Goal: Transaction & Acquisition: Purchase product/service

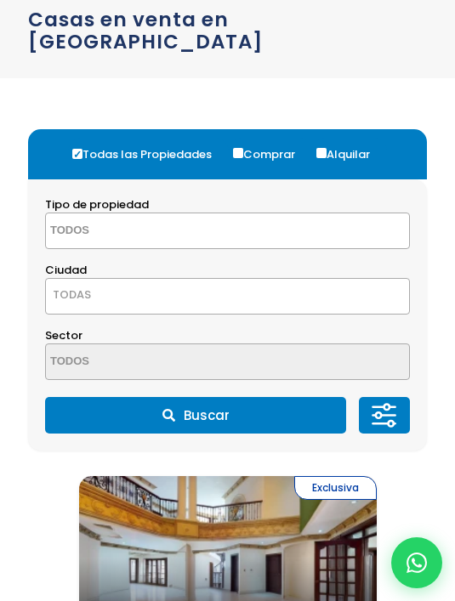
scroll to position [31, 0]
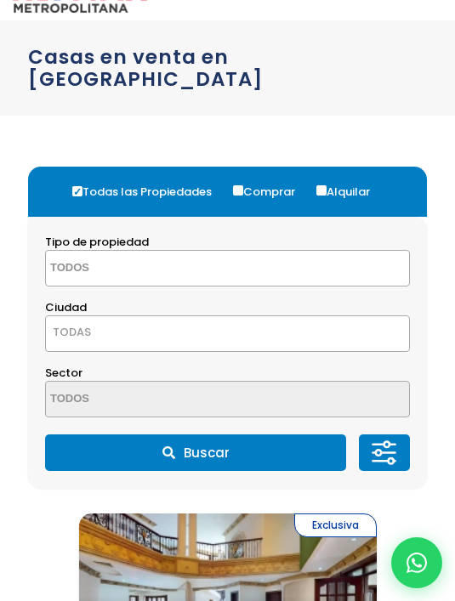
click at [275, 270] on span at bounding box center [227, 268] width 365 height 37
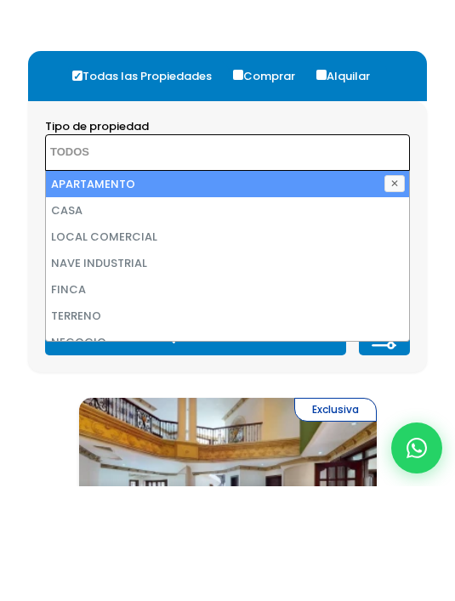
click at [184, 312] on li "CASA" at bounding box center [227, 325] width 363 height 26
select select "house"
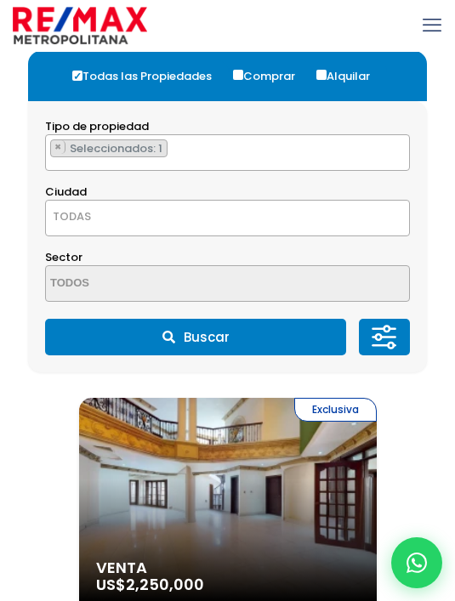
click at [260, 222] on span "TODAS" at bounding box center [227, 217] width 363 height 24
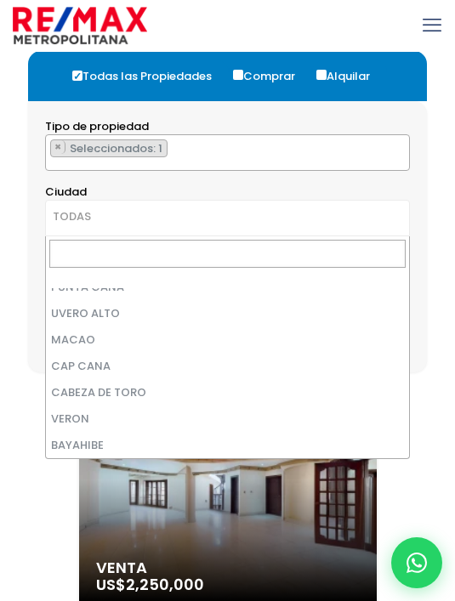
scroll to position [4139, 0]
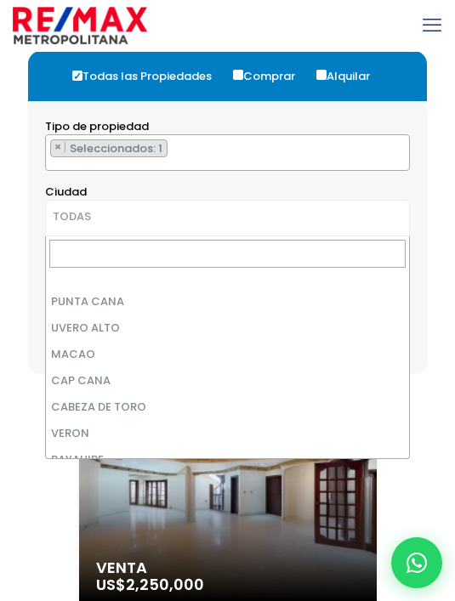
select select "434"
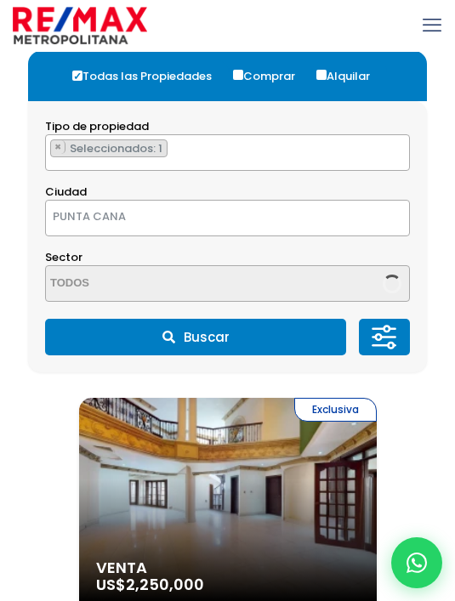
click at [244, 275] on span at bounding box center [227, 283] width 365 height 37
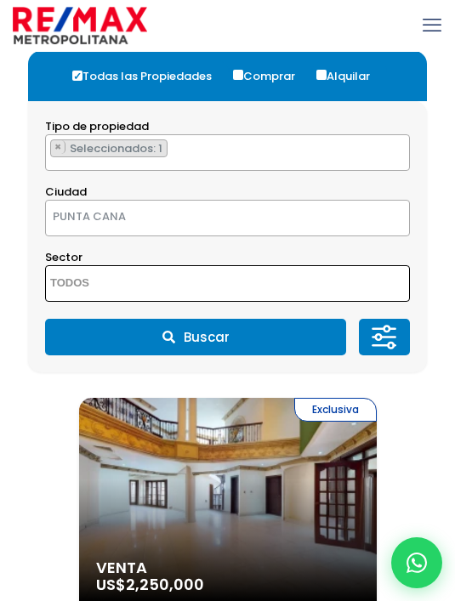
click at [239, 280] on span at bounding box center [227, 283] width 365 height 37
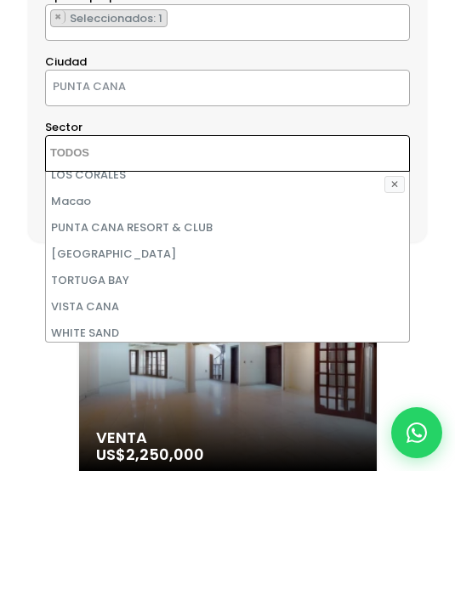
scroll to position [310, 0]
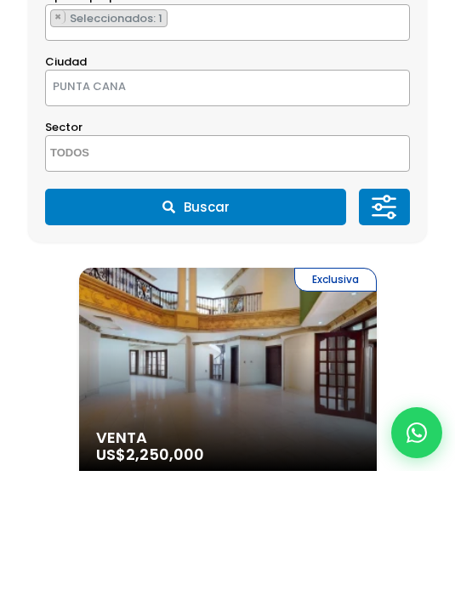
scroll to position [276, 0]
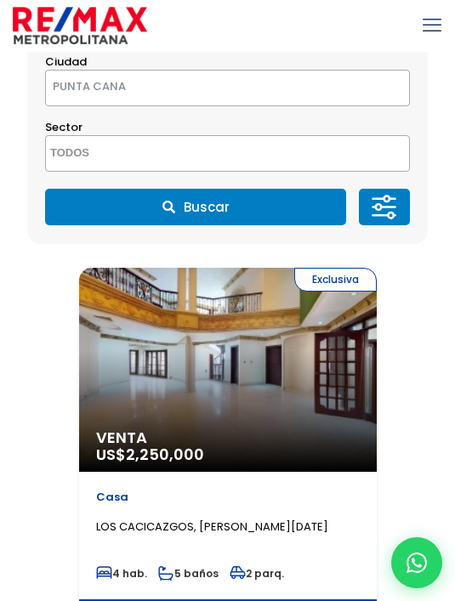
click at [228, 219] on button "Buscar" at bounding box center [195, 207] width 301 height 37
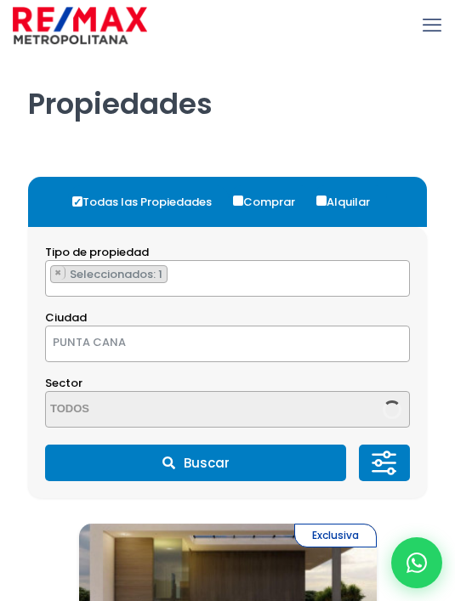
select select "434"
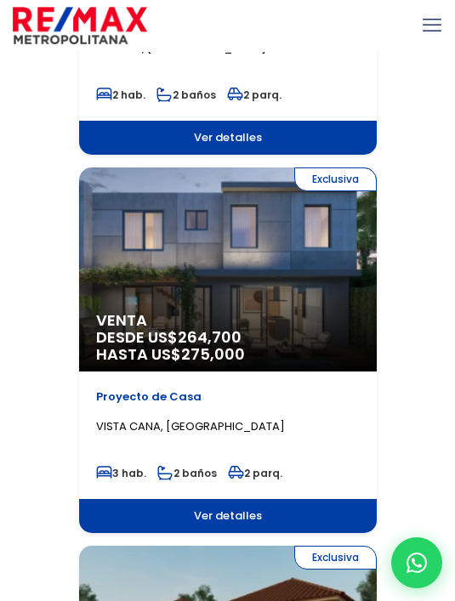
click at [154, 531] on span "Ver detalles" at bounding box center [228, 516] width 298 height 34
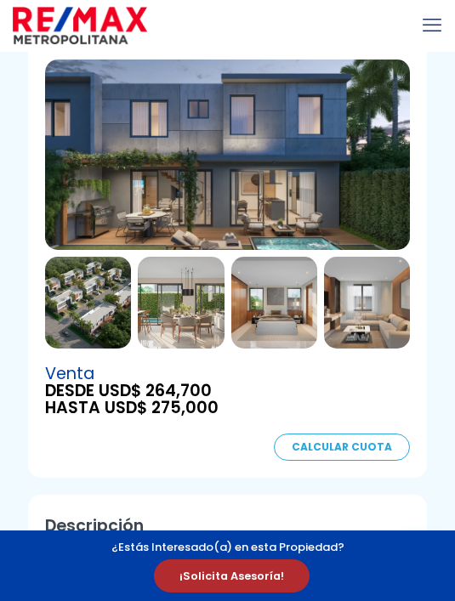
scroll to position [104, 0]
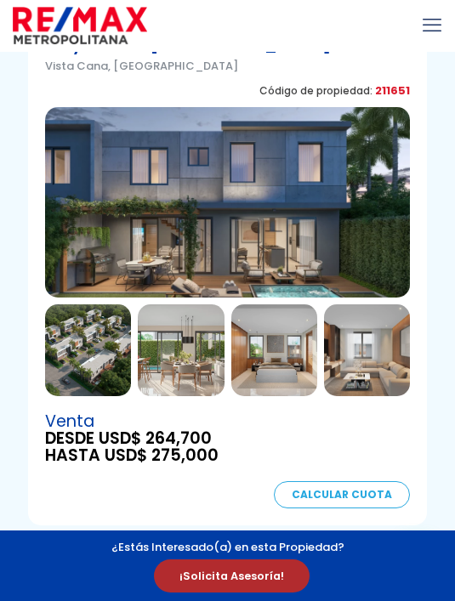
click at [177, 363] on img at bounding box center [181, 350] width 86 height 92
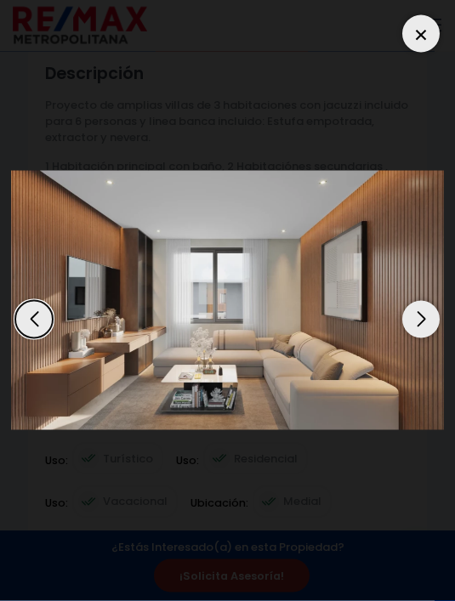
scroll to position [616, 0]
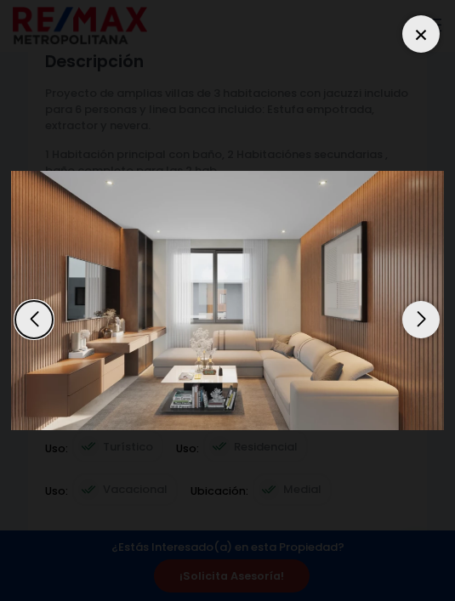
click at [425, 36] on div at bounding box center [420, 33] width 37 height 37
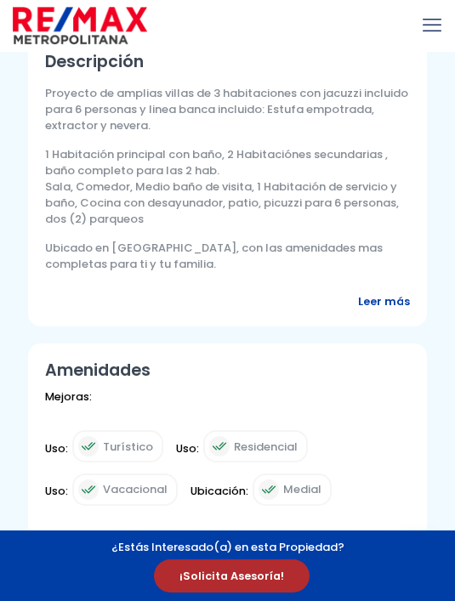
click at [400, 265] on p "Ubicado en [GEOGRAPHIC_DATA], con las amenidades mas completas para ti y tu fam…" at bounding box center [227, 256] width 365 height 32
click at [389, 295] on span "Leer más" at bounding box center [384, 301] width 52 height 16
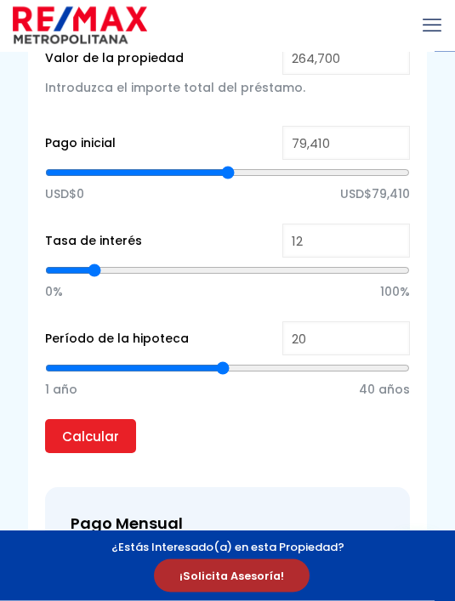
scroll to position [1197, 0]
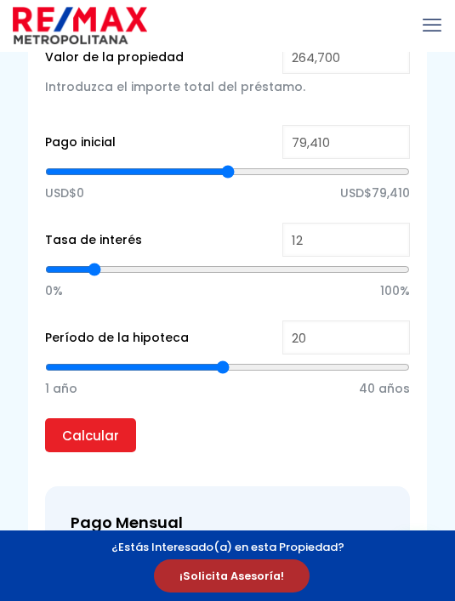
type input "19"
type input "18"
type input "17"
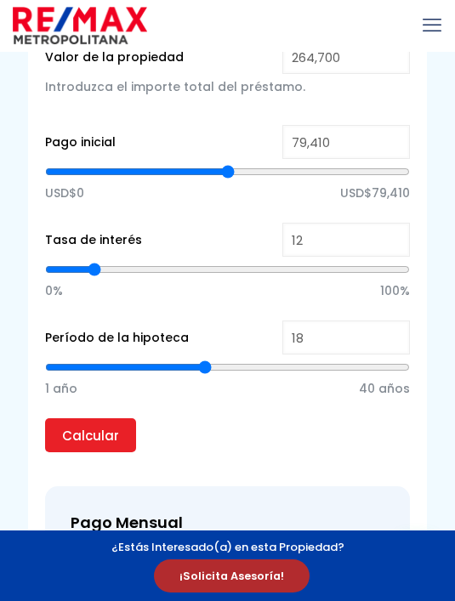
type input "17"
type input "16"
type input "15"
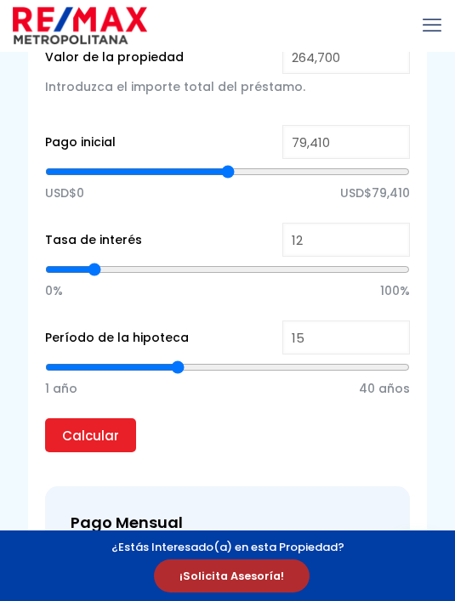
type input "14"
type input "13"
type input "12"
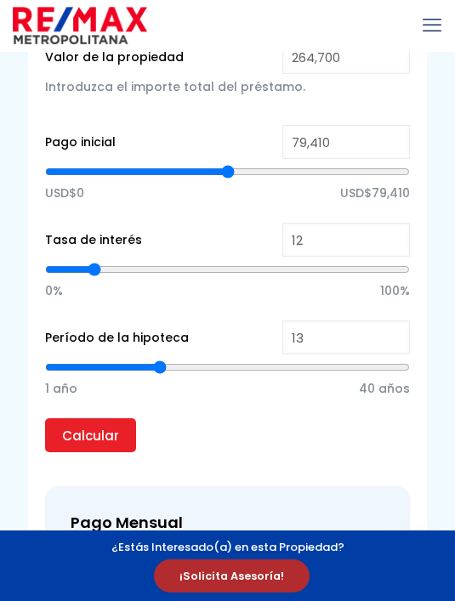
type input "12"
type input "11"
type input "10"
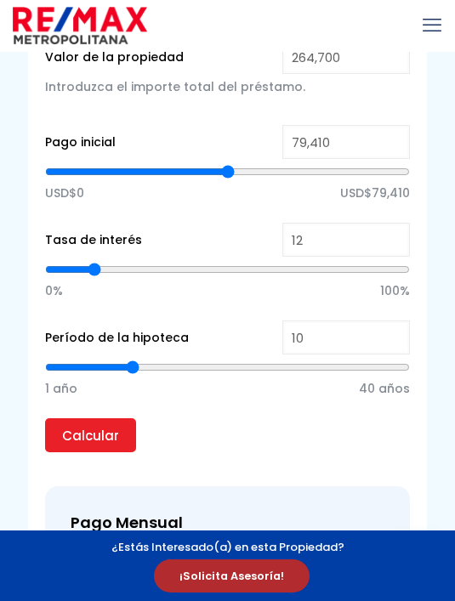
click at [101, 440] on input "Calcular" at bounding box center [90, 435] width 91 height 34
type input "10"
type input "9"
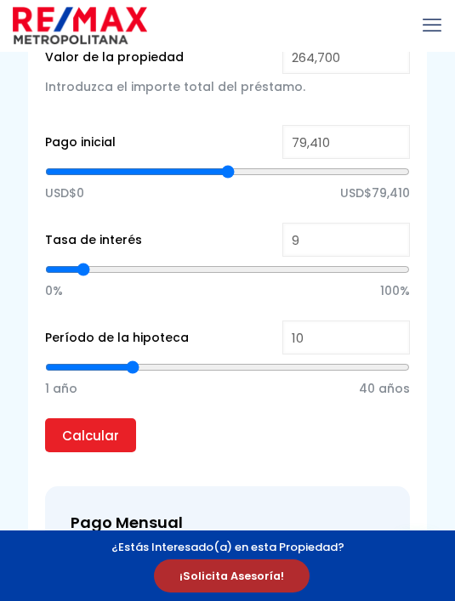
type input "8"
type input "7"
type input "6"
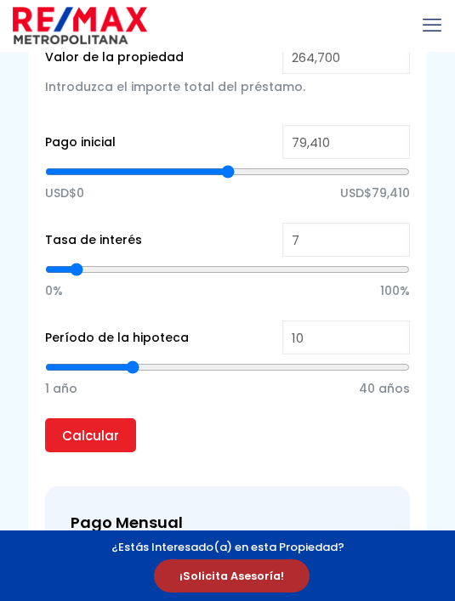
type input "6"
type input "5"
type input "4"
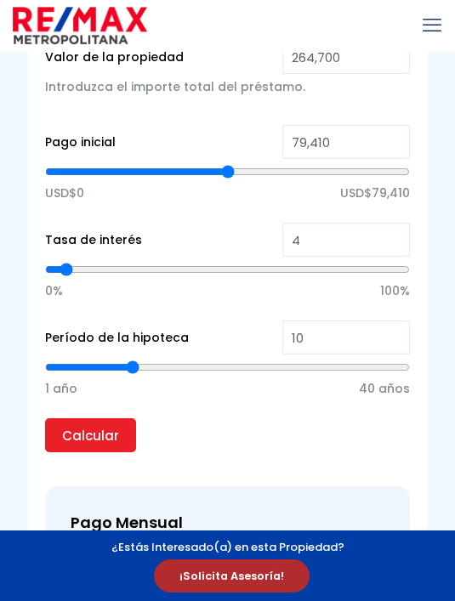
click at [78, 441] on input "Calcular" at bounding box center [90, 435] width 91 height 34
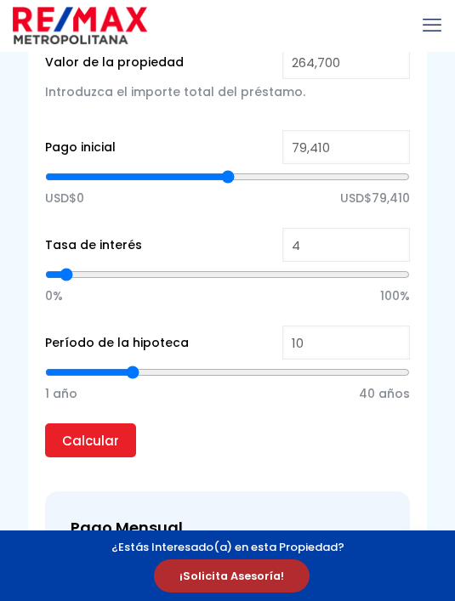
scroll to position [1191, 0]
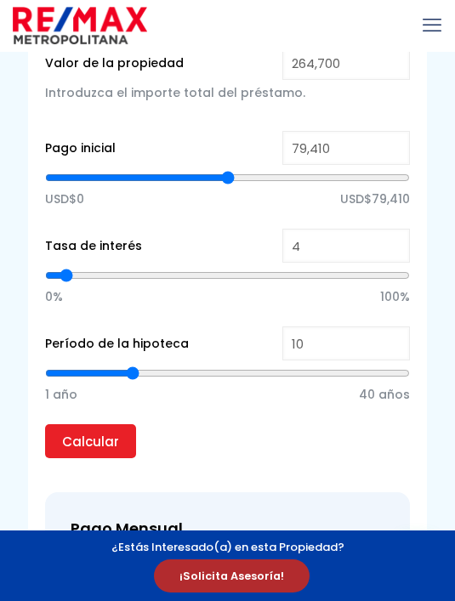
type input "11"
click at [141, 381] on input "range" at bounding box center [227, 373] width 365 height 17
type input "11"
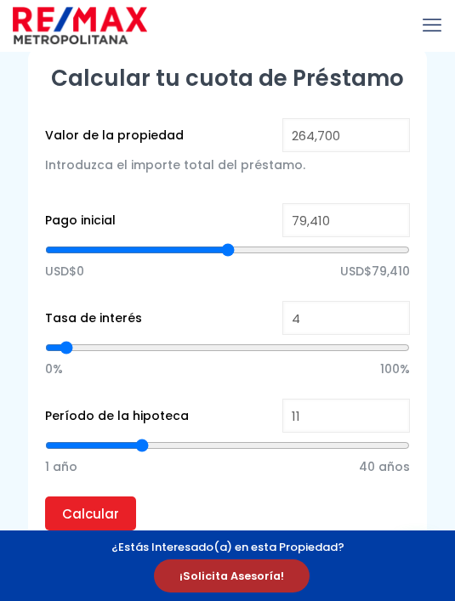
scroll to position [1122, 0]
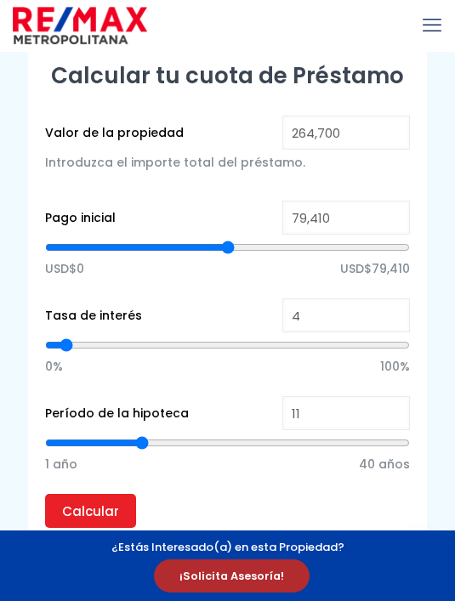
type input "5"
type input "6"
type input "7"
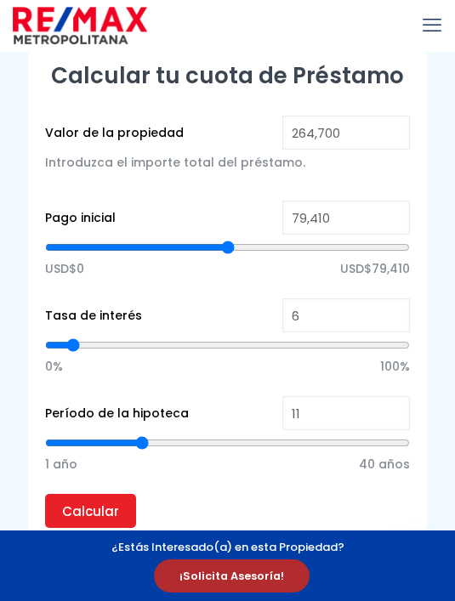
type input "7"
type input "8"
type input "9"
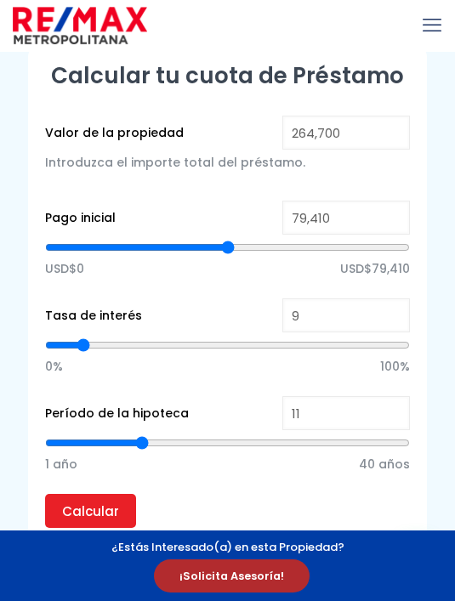
type input "10"
type input "11"
type input "12"
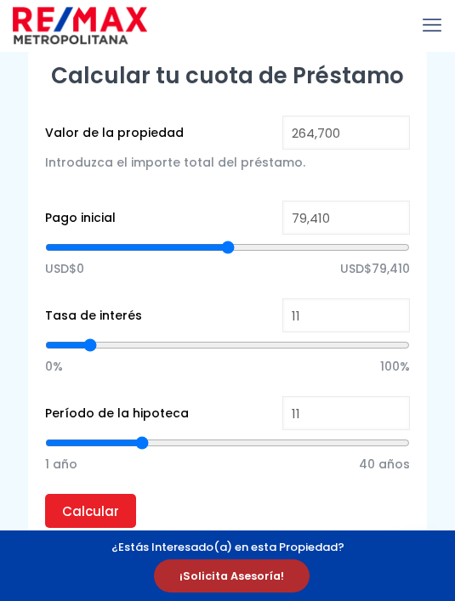
type input "12"
type input "13"
type input "14"
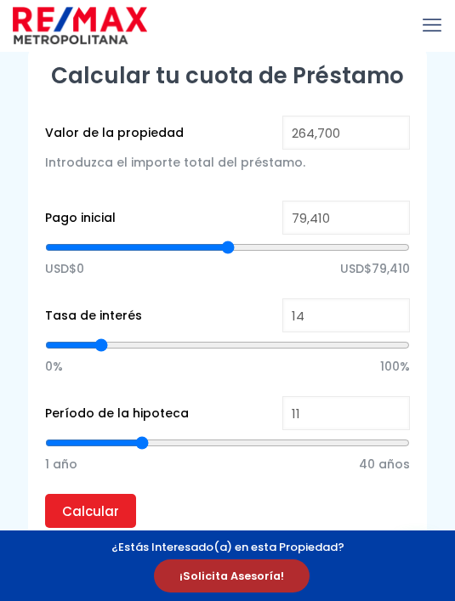
type input "15"
type input "16"
type input "17"
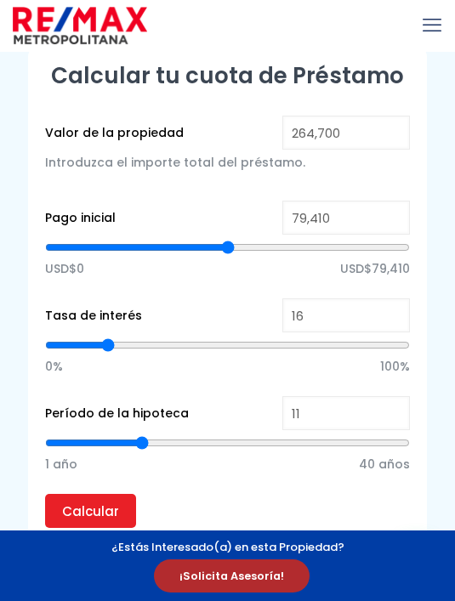
type input "17"
type input "18"
type input "19"
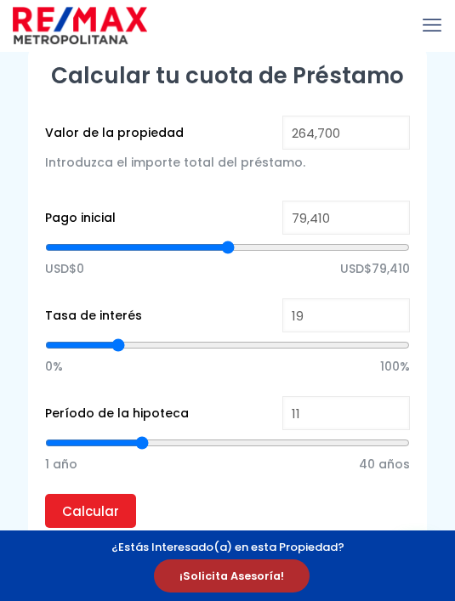
type input "18"
type input "17"
type input "16"
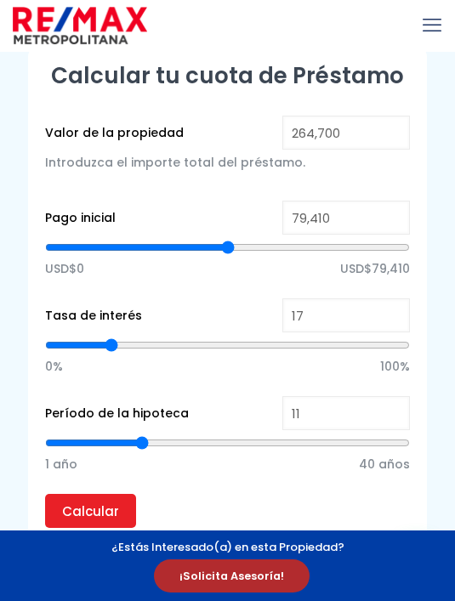
type input "16"
type input "15"
type input "14"
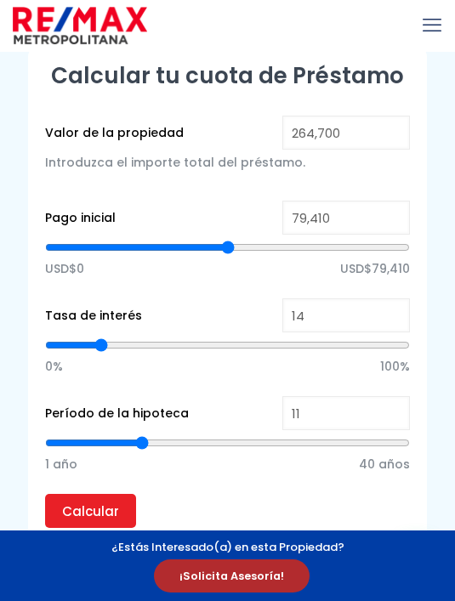
type input "13"
type input "11"
type input "10"
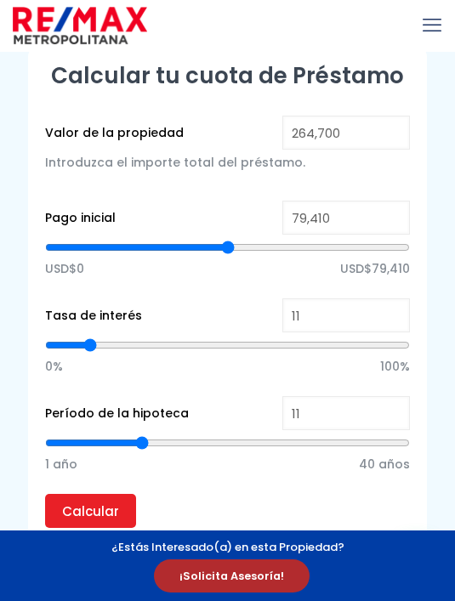
type input "10"
type input "9"
type input "8"
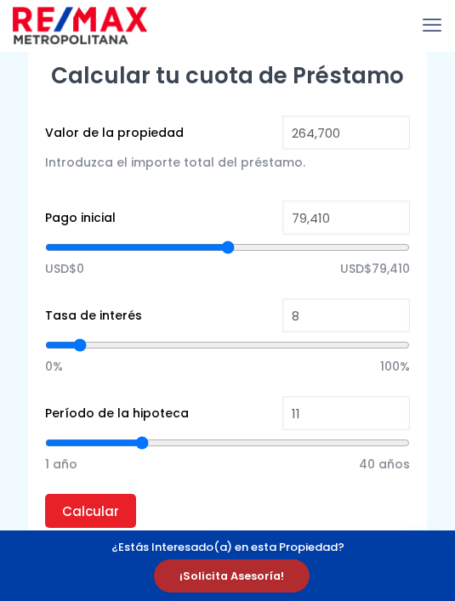
type input "7"
type input "6"
type input "5"
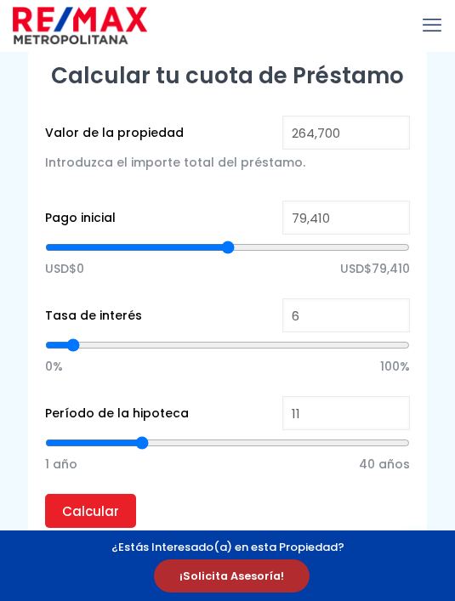
type input "5"
type input "6"
type input "7"
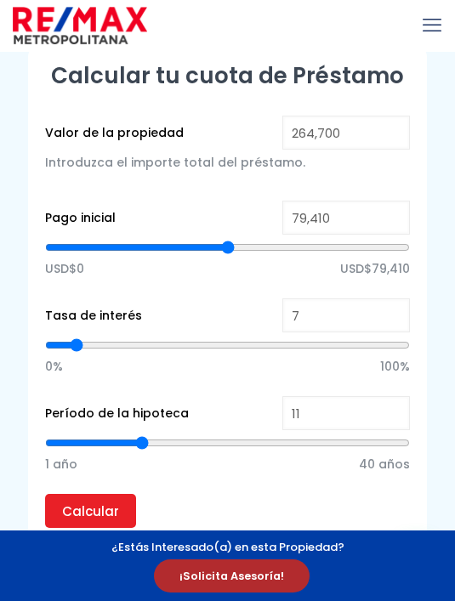
type input "8"
type input "9"
type input "12"
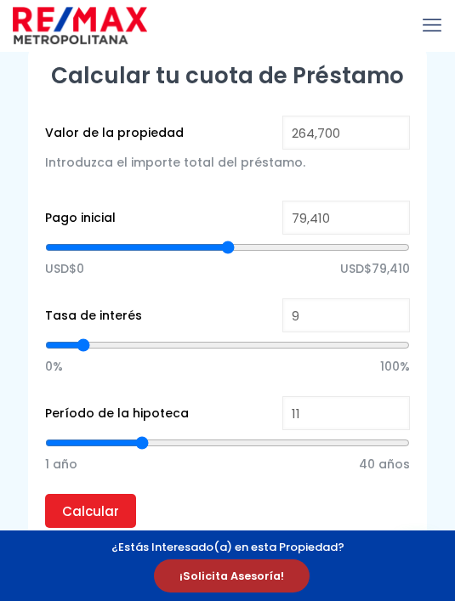
type input "12"
type input "13"
type input "14"
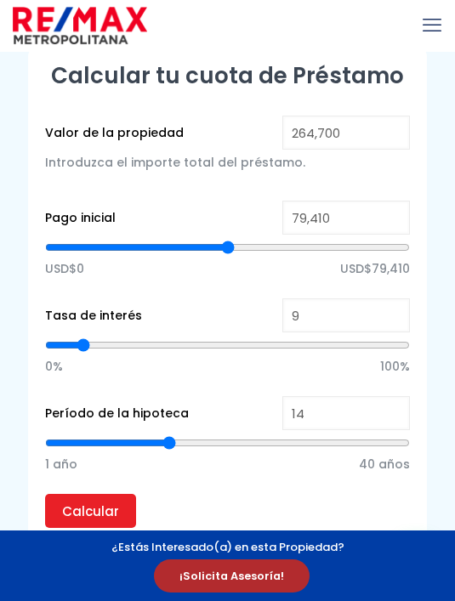
type input "15"
type input "16"
type input "17"
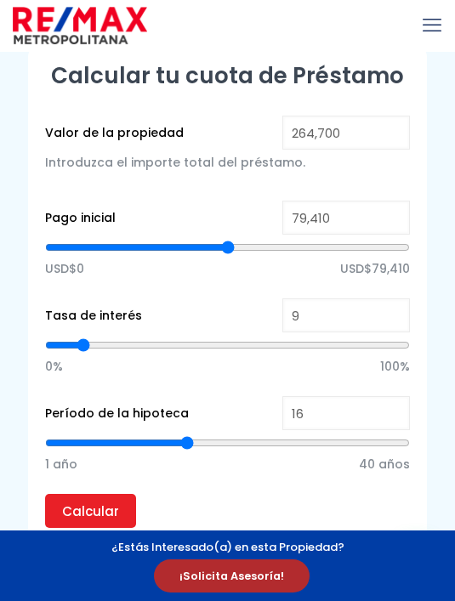
type input "17"
type input "18"
type input "19"
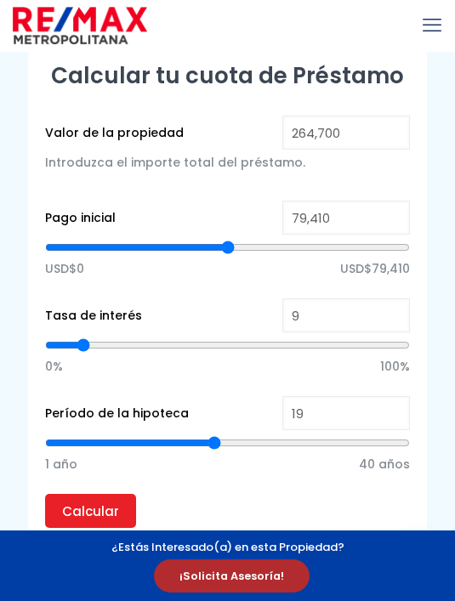
click at [89, 526] on input "Calcular" at bounding box center [90, 511] width 91 height 34
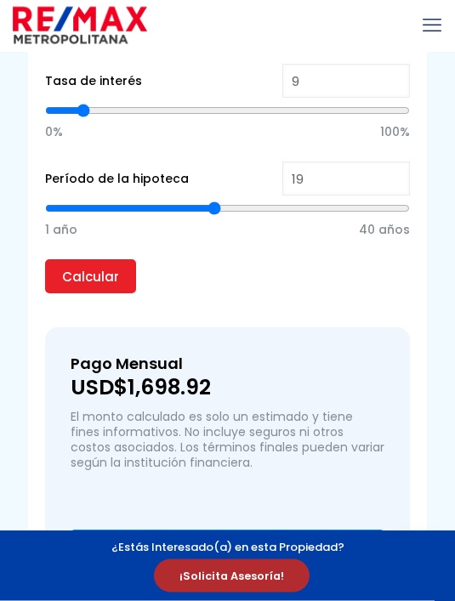
scroll to position [1355, 0]
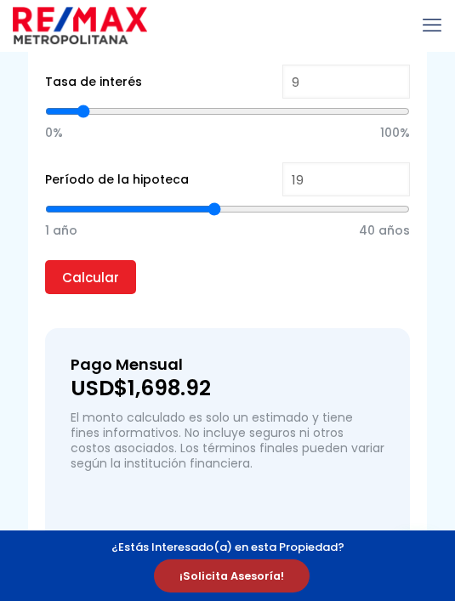
click at [87, 270] on input "Calcular" at bounding box center [90, 277] width 91 height 34
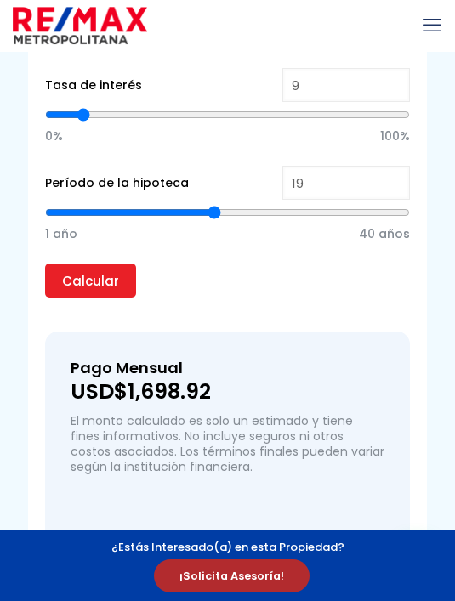
scroll to position [1348, 0]
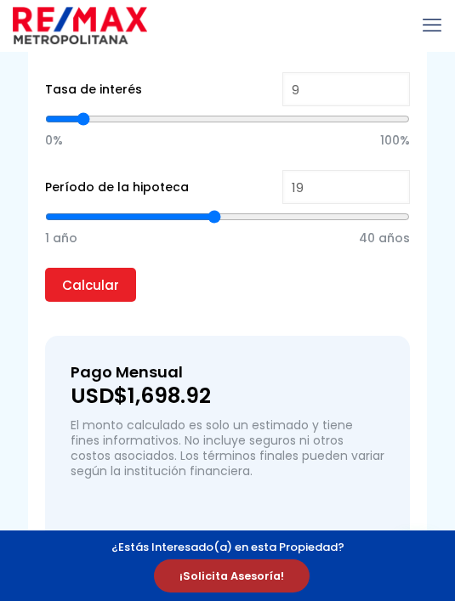
type input "18"
type input "17"
type input "16"
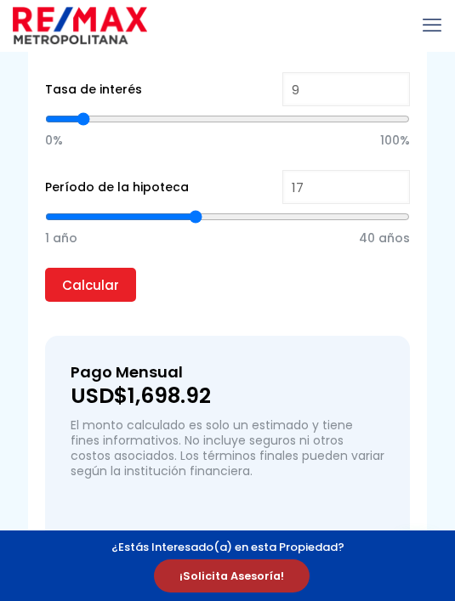
type input "16"
type input "15"
type input "14"
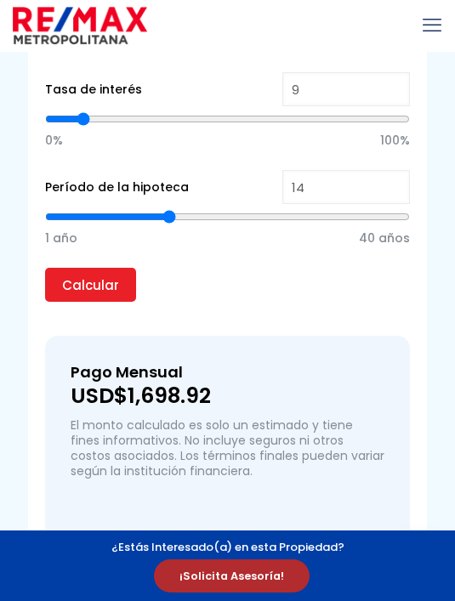
type input "12"
type input "11"
type input "10"
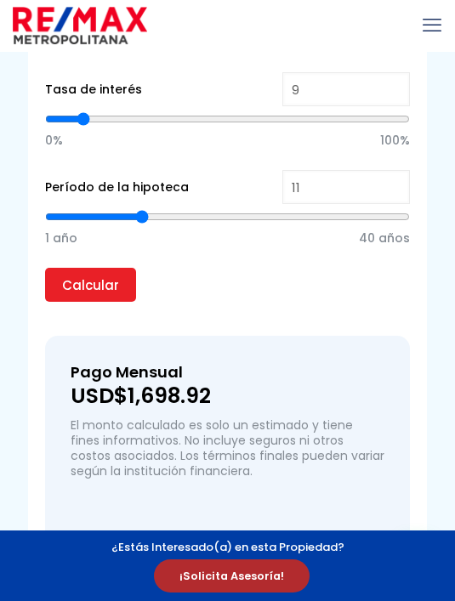
type input "10"
type input "9"
type input "8"
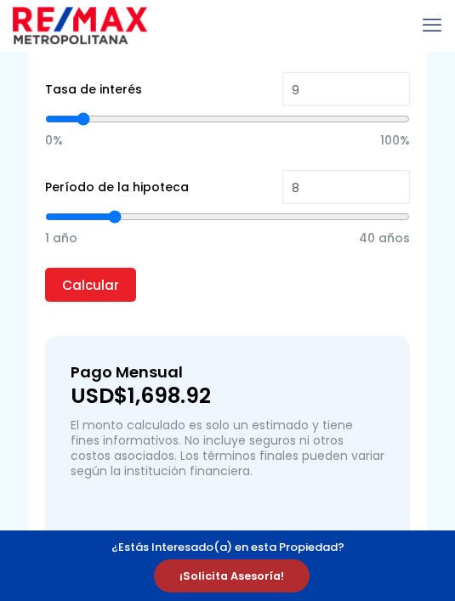
type input "7"
type input "6"
type input "5"
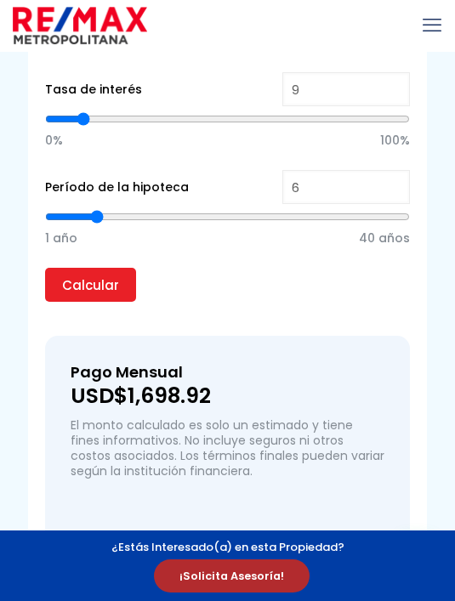
type input "5"
type input "4"
type input "3"
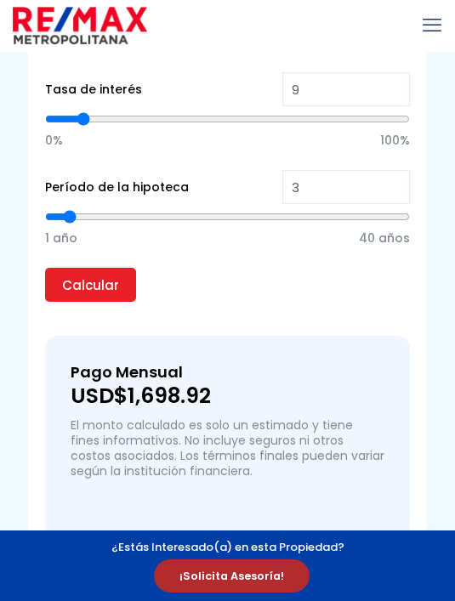
type input "2"
type input "1"
type input "2"
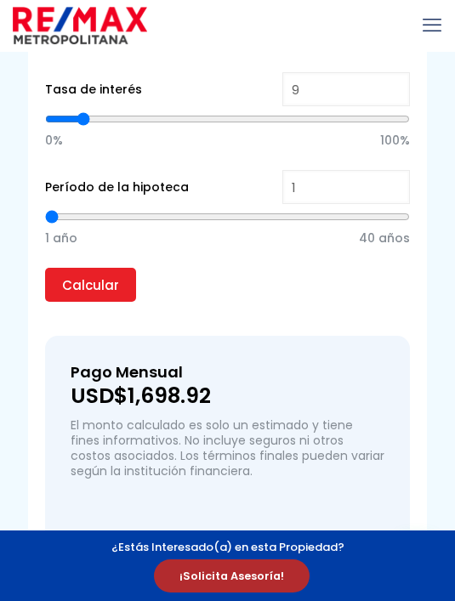
type input "2"
type input "3"
click at [95, 281] on input "Calcular" at bounding box center [90, 285] width 91 height 34
type input "4"
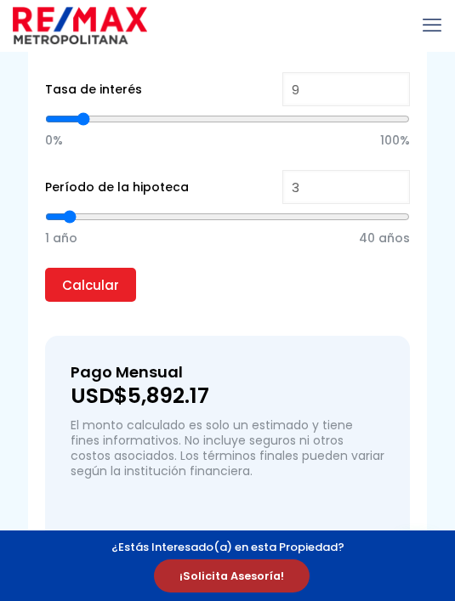
type input "4"
type input "5"
type input "6"
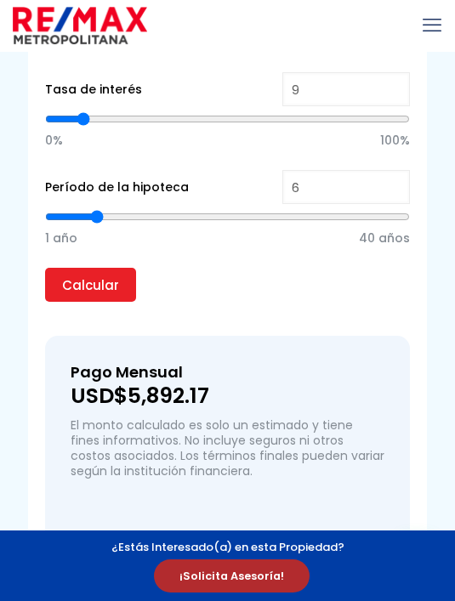
type input "8"
type input "11"
type input "13"
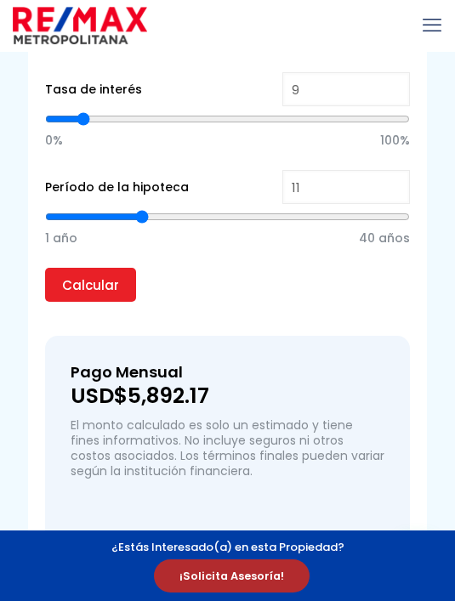
type input "13"
type input "15"
type input "17"
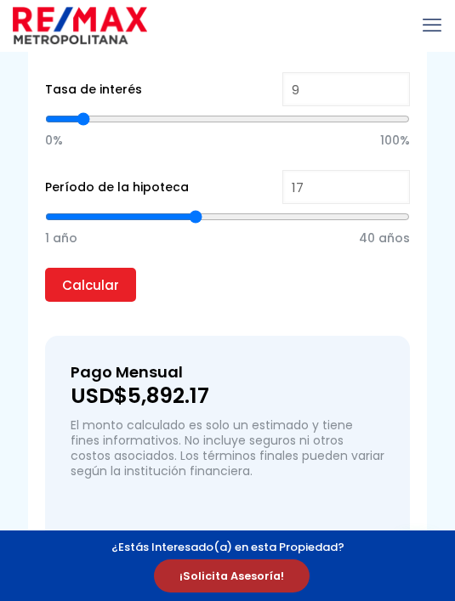
type input "19"
type input "20"
click at [50, 301] on input "Calcular" at bounding box center [90, 285] width 91 height 34
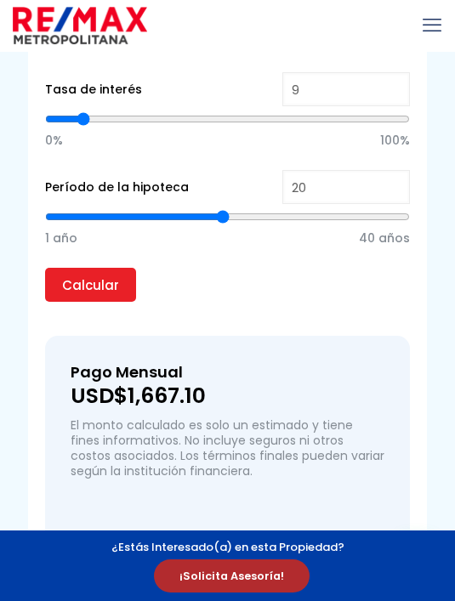
type input "21"
type input "23"
type input "24"
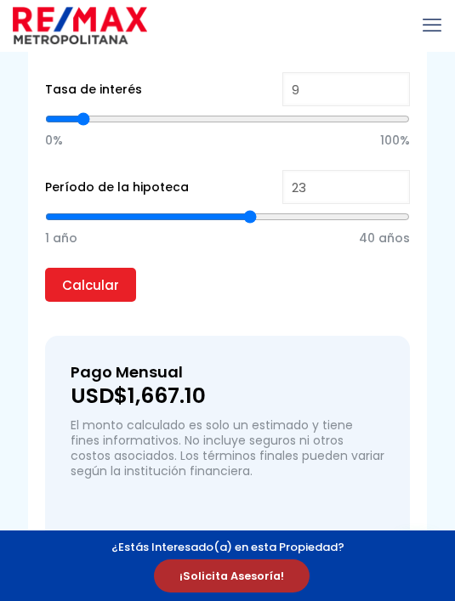
type input "24"
type input "26"
type input "28"
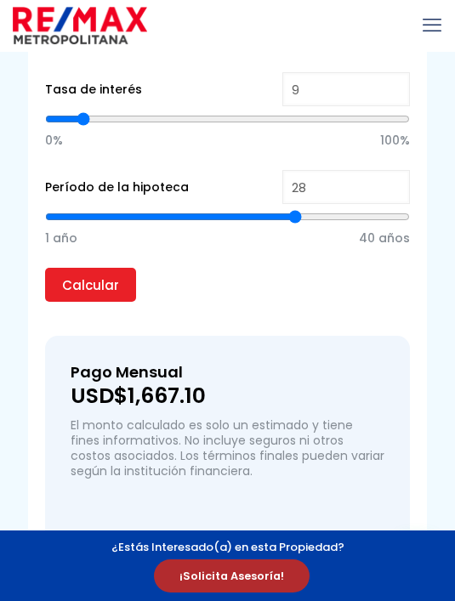
type input "29"
type input "31"
type input "33"
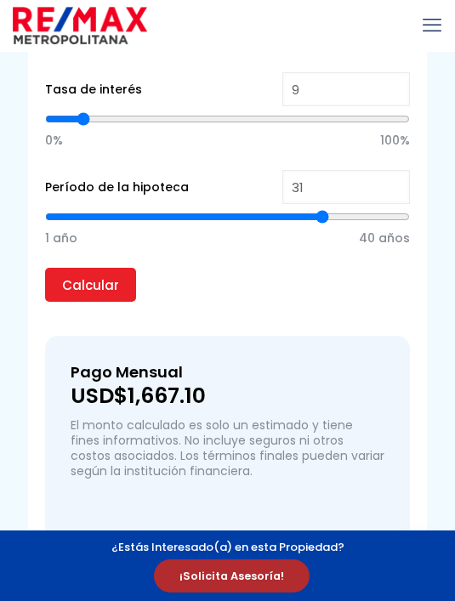
type input "33"
type input "34"
type input "36"
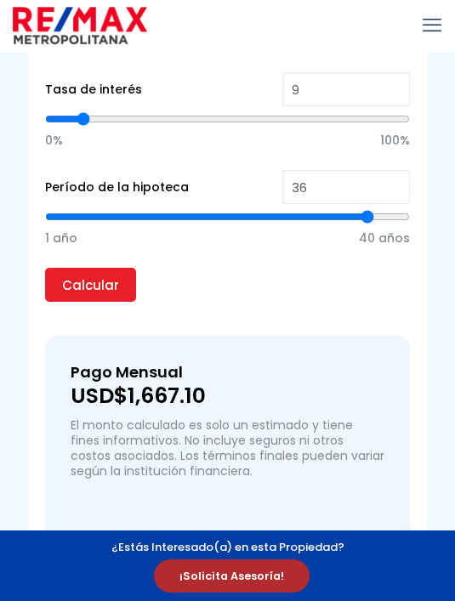
type input "37"
type input "39"
type input "40"
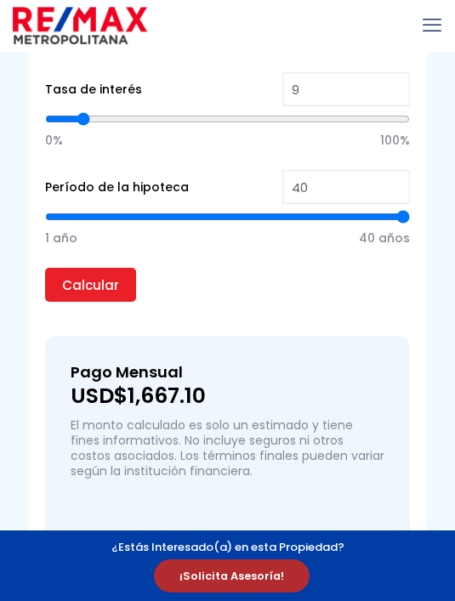
type input "40"
click at [94, 297] on input "Calcular" at bounding box center [90, 285] width 91 height 34
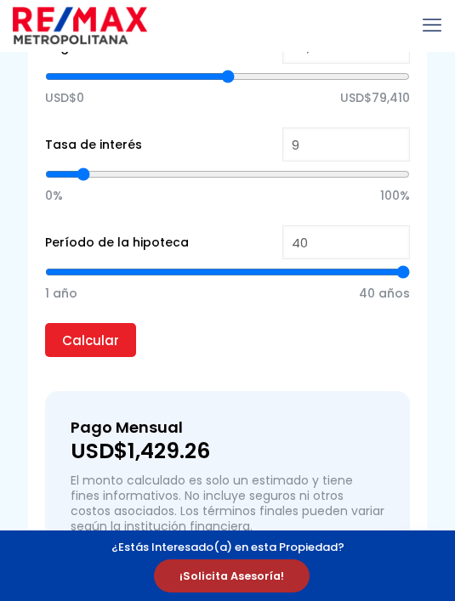
scroll to position [1282, 0]
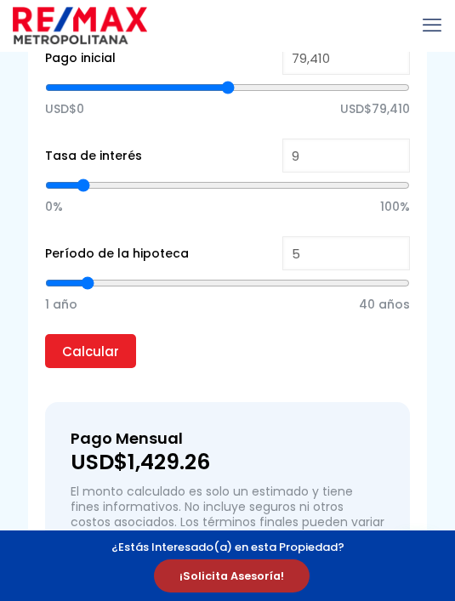
click at [117, 350] on input "Calcular" at bounding box center [90, 351] width 91 height 34
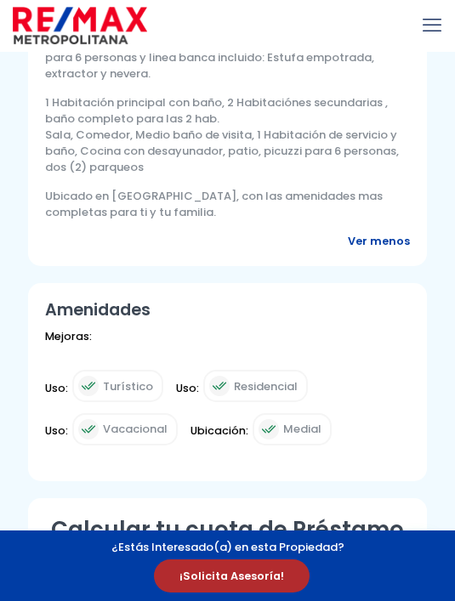
scroll to position [659, 0]
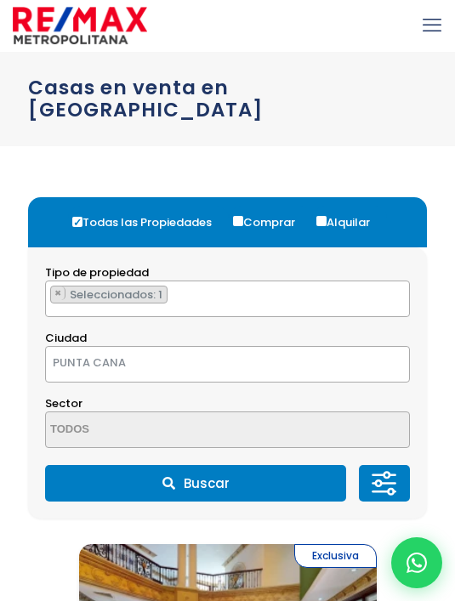
select select "house"
select select "434"
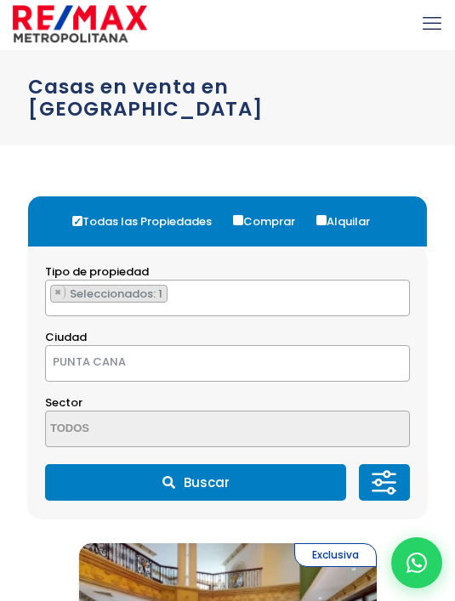
scroll to position [1, 0]
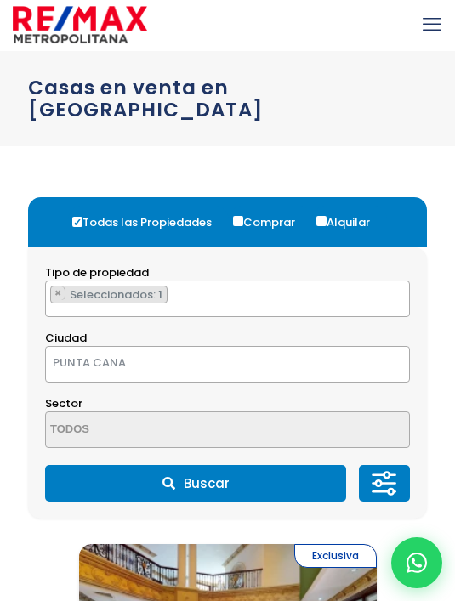
click at [251, 486] on button "Buscar" at bounding box center [195, 483] width 301 height 37
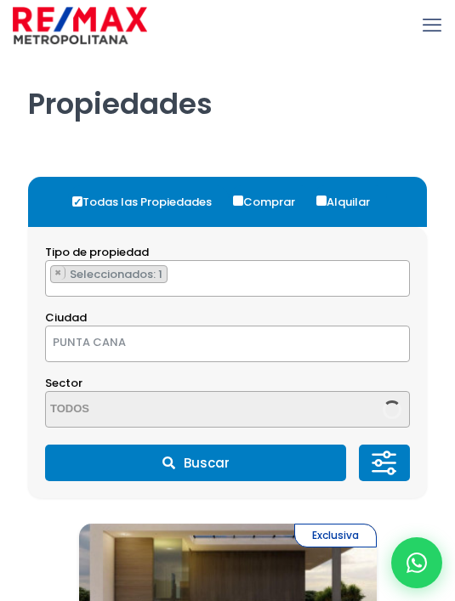
select select "434"
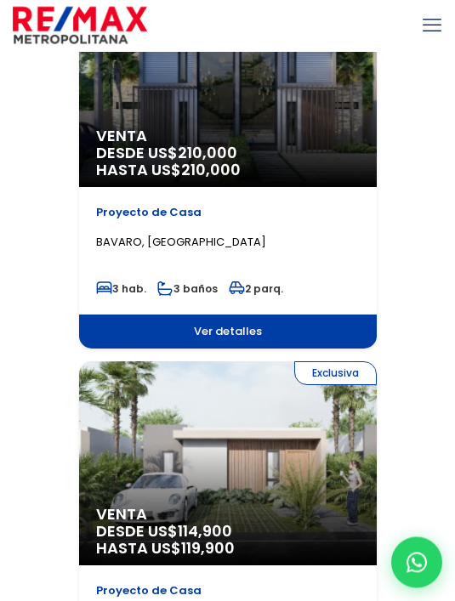
scroll to position [2057, 0]
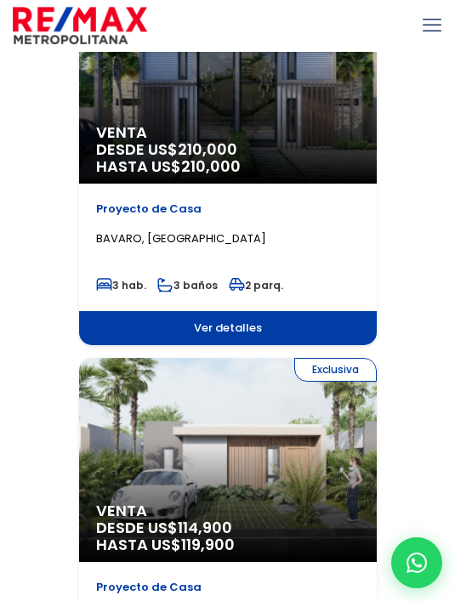
click at [304, 333] on span "Ver detalles" at bounding box center [228, 328] width 298 height 34
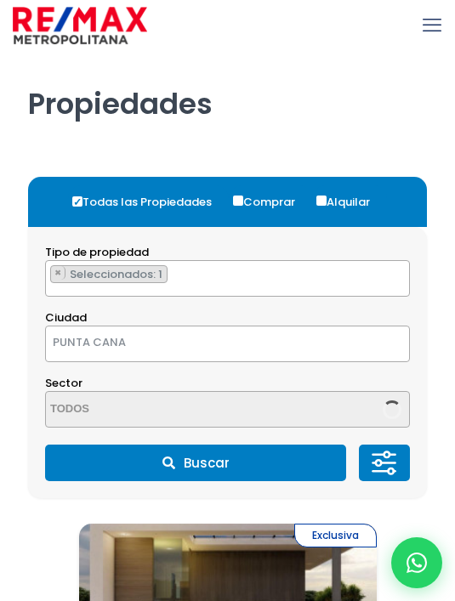
select select "434"
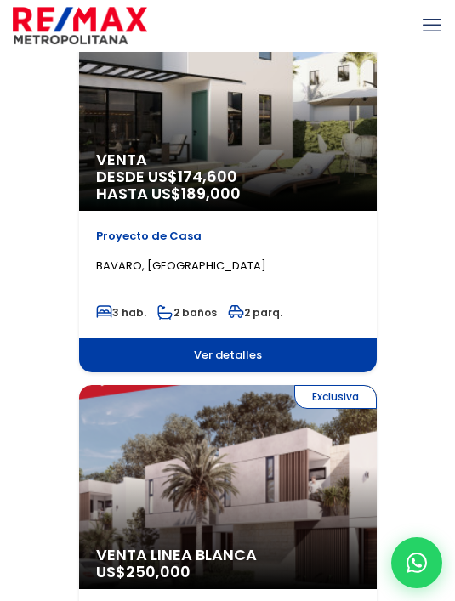
scroll to position [5813, 0]
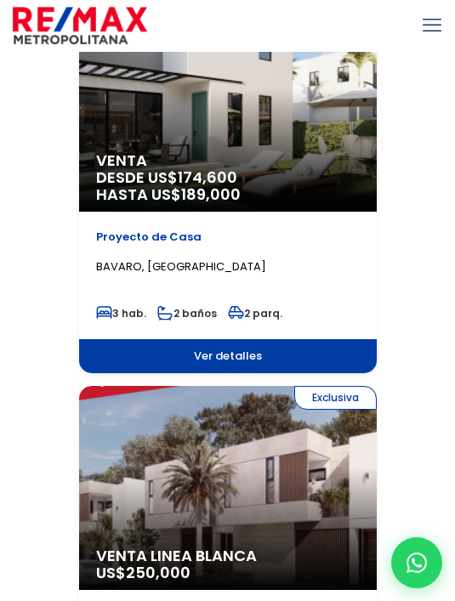
click at [310, 355] on span "Ver detalles" at bounding box center [228, 356] width 298 height 34
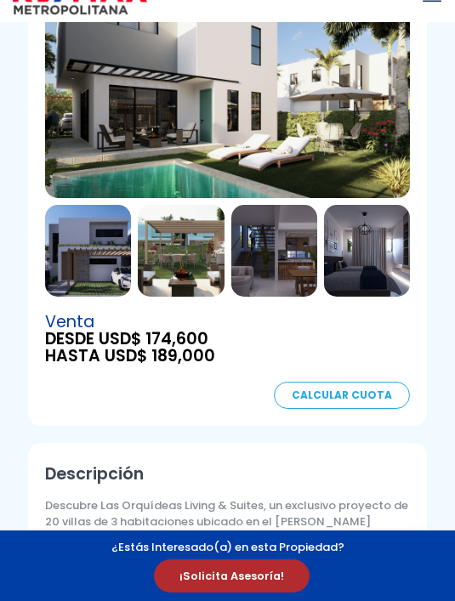
scroll to position [204, 0]
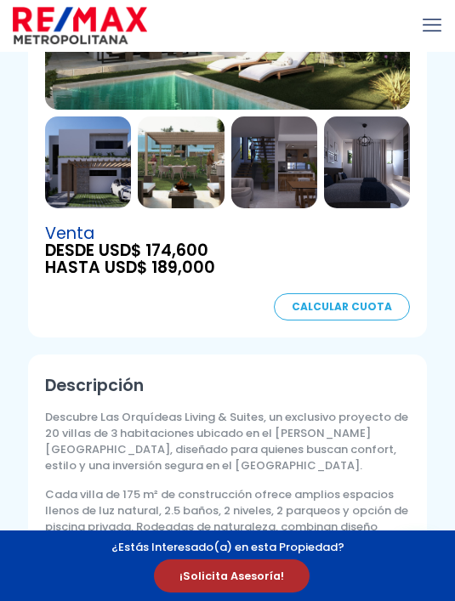
click at [366, 302] on link "Calcular Cuota" at bounding box center [342, 306] width 136 height 27
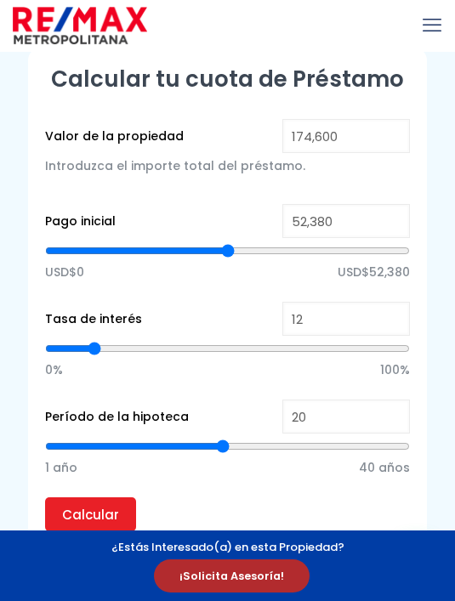
click at [296, 1] on div at bounding box center [227, 25] width 455 height 51
click at [292, 4] on div at bounding box center [227, 25] width 455 height 51
click at [310, 9] on div at bounding box center [227, 25] width 455 height 51
click at [310, 2] on div at bounding box center [227, 25] width 455 height 51
